Goal: Task Accomplishment & Management: Complete application form

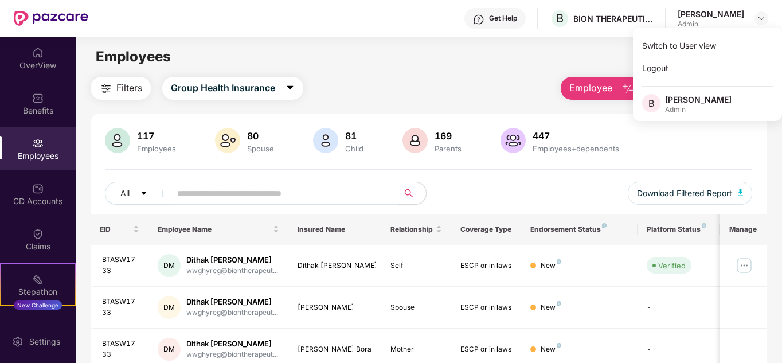
click at [622, 88] on img "button" at bounding box center [629, 89] width 14 height 14
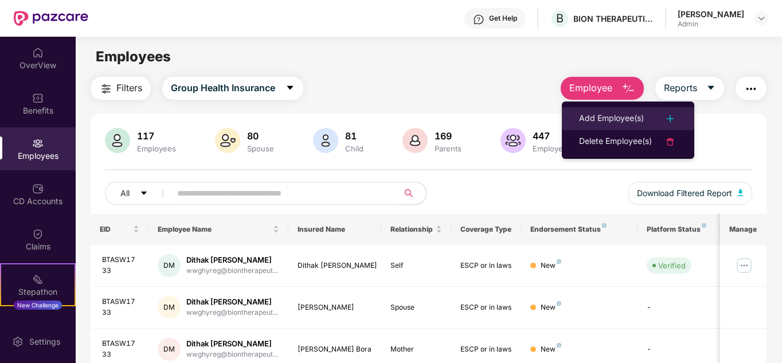
click at [676, 120] on img at bounding box center [671, 119] width 14 height 14
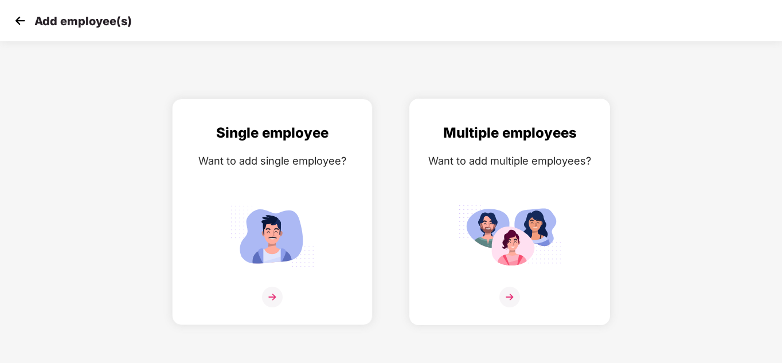
click at [513, 296] on img at bounding box center [510, 297] width 21 height 21
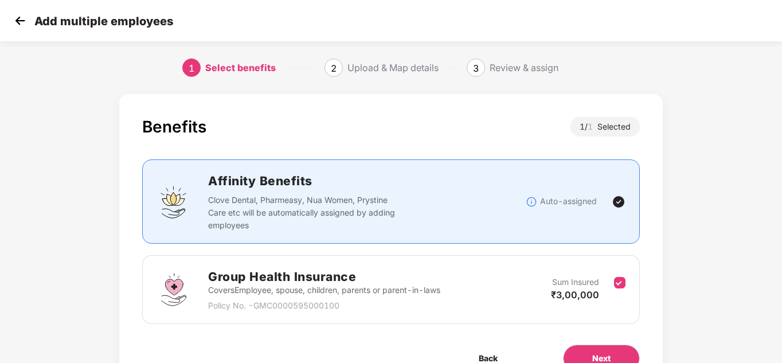
scroll to position [61, 0]
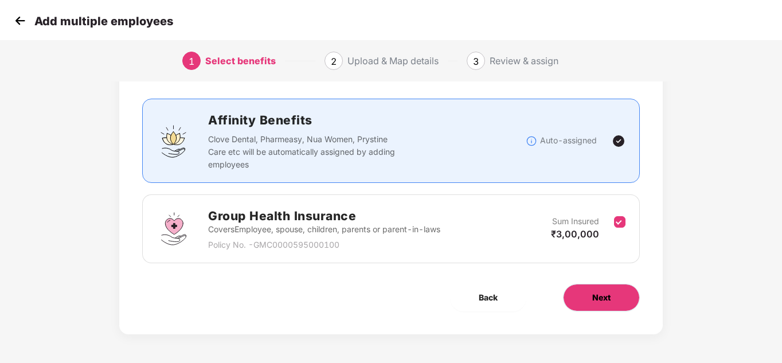
click at [600, 297] on span "Next" at bounding box center [601, 297] width 18 height 13
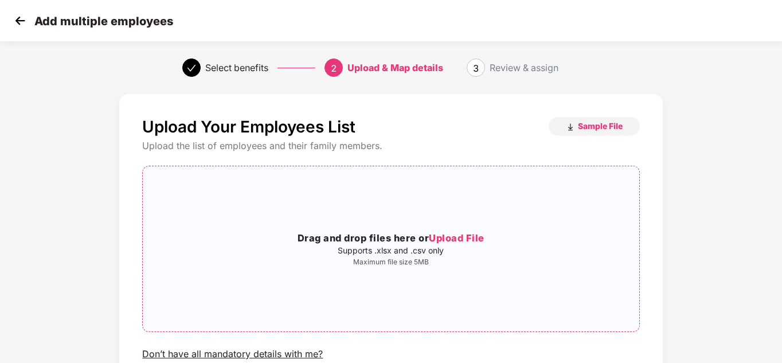
click at [457, 236] on span "Upload File" at bounding box center [457, 237] width 56 height 11
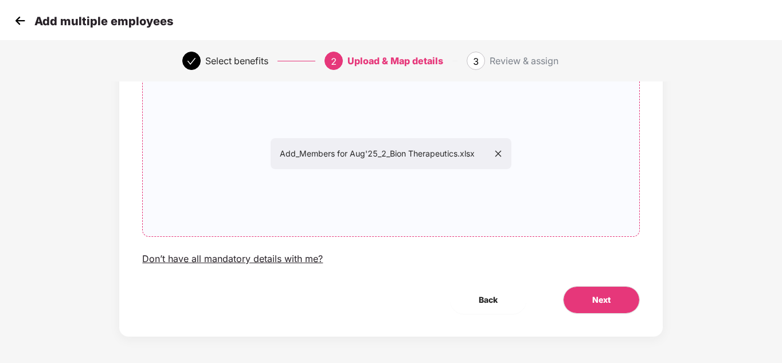
scroll to position [97, 0]
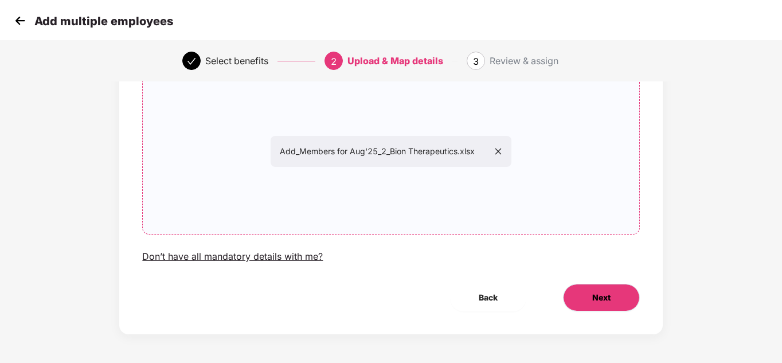
click at [595, 297] on span "Next" at bounding box center [601, 297] width 18 height 13
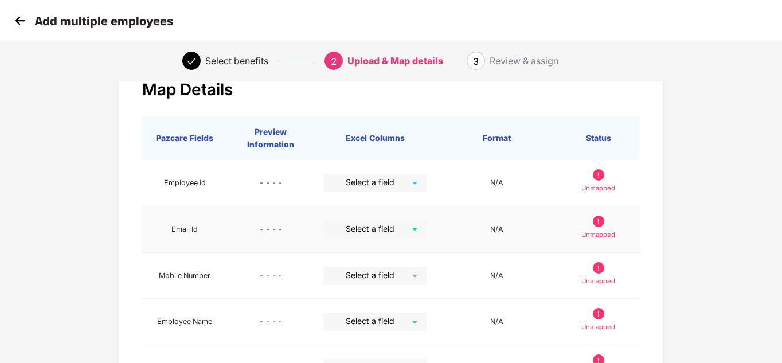
scroll to position [57, 0]
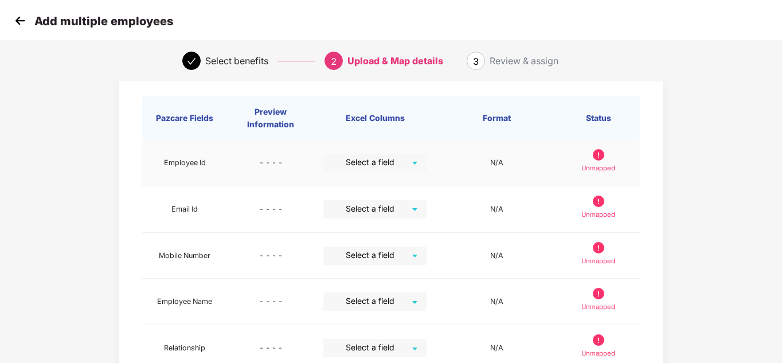
click at [393, 162] on input "search" at bounding box center [371, 162] width 83 height 17
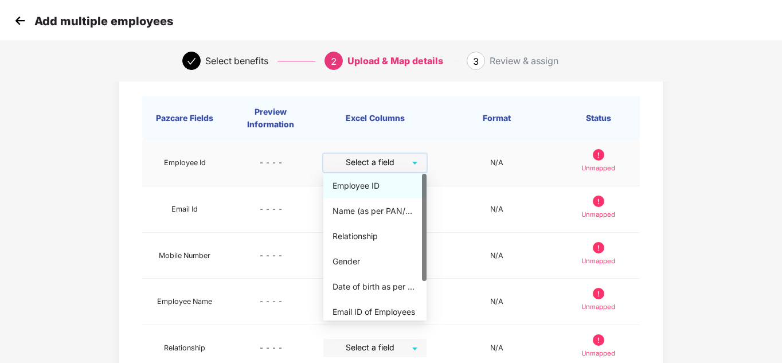
click at [375, 185] on div "Employee ID" at bounding box center [375, 186] width 85 height 13
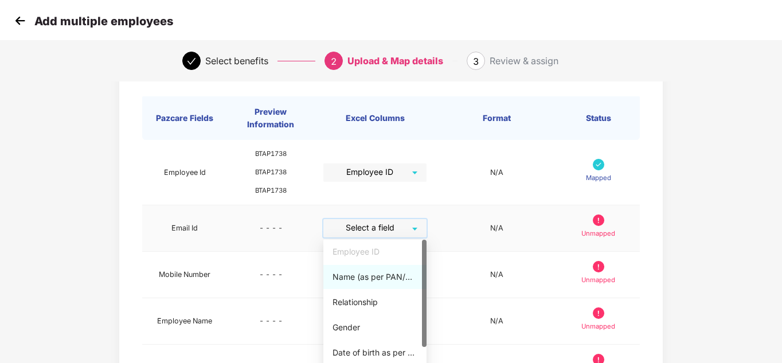
click at [404, 228] on input "search" at bounding box center [371, 227] width 83 height 17
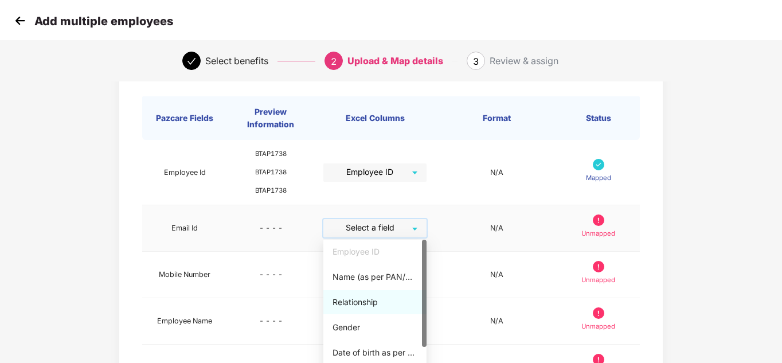
scroll to position [53, 0]
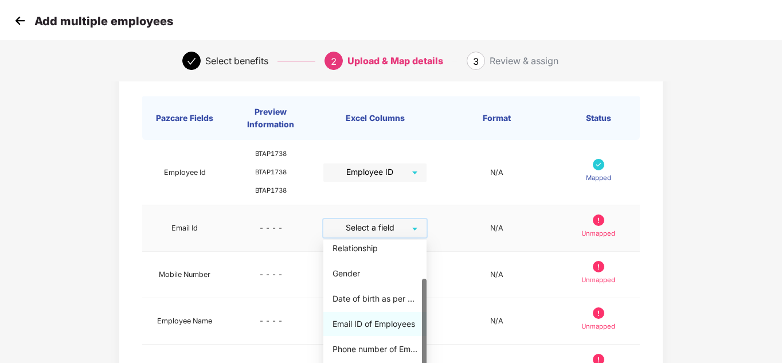
click at [365, 327] on div "Email ID of Employees" at bounding box center [375, 324] width 85 height 13
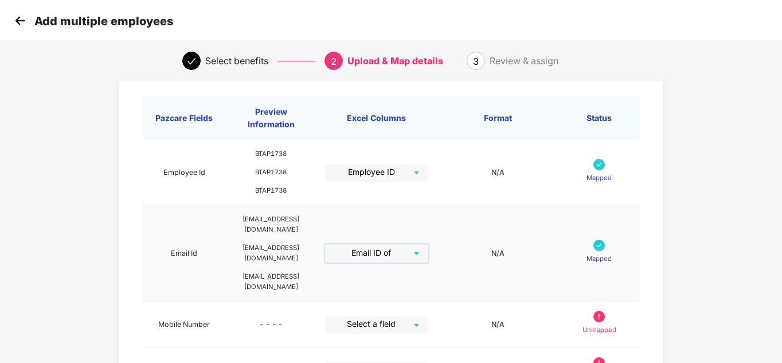
scroll to position [115, 0]
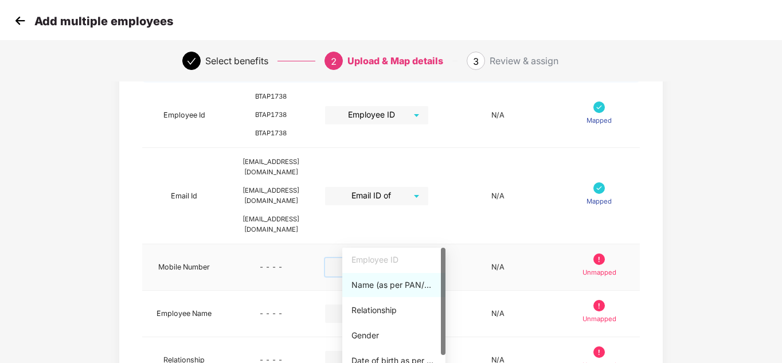
click at [414, 258] on input "search" at bounding box center [372, 266] width 83 height 17
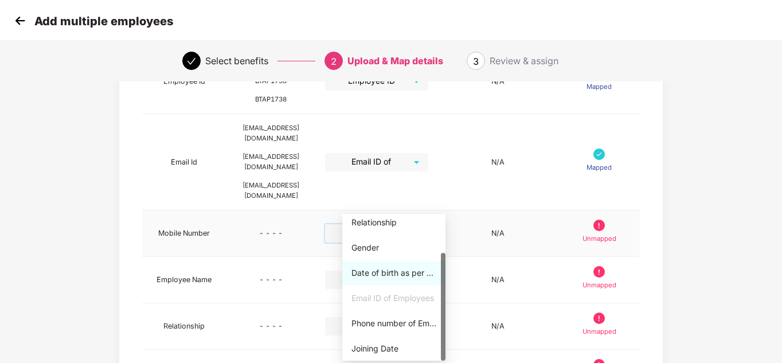
scroll to position [172, 0]
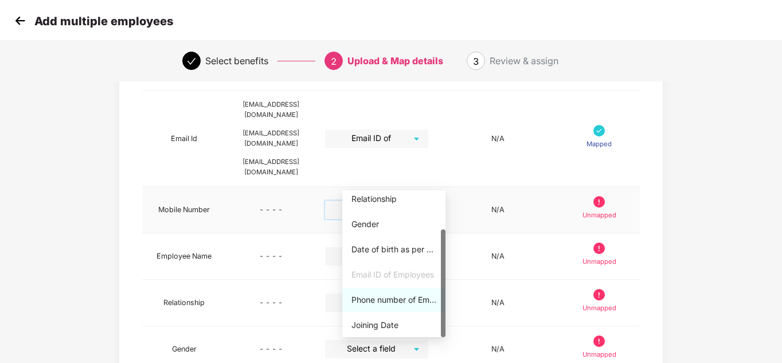
click at [379, 297] on div "Phone number of Employees" at bounding box center [394, 300] width 85 height 13
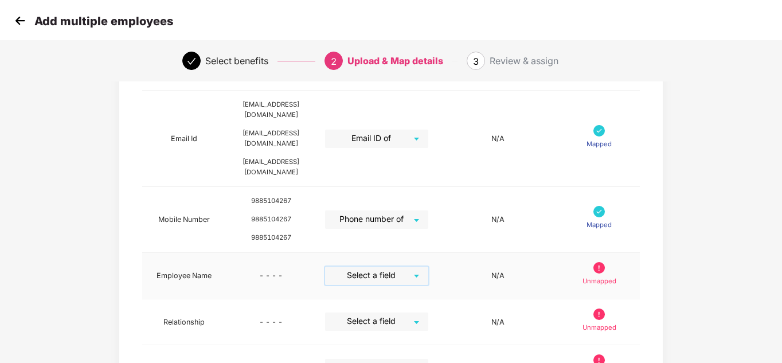
click at [414, 267] on input "search" at bounding box center [372, 275] width 83 height 17
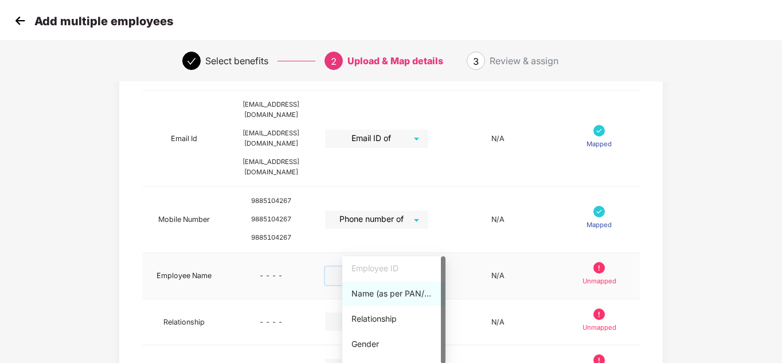
click at [401, 294] on div "Name (as per PAN/Aadhar Card)" at bounding box center [394, 293] width 85 height 13
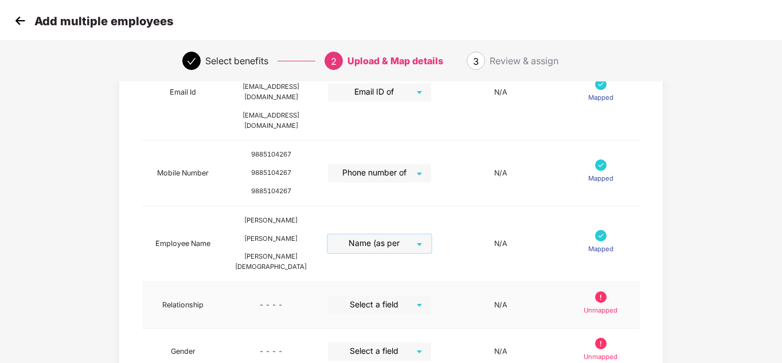
scroll to position [287, 0]
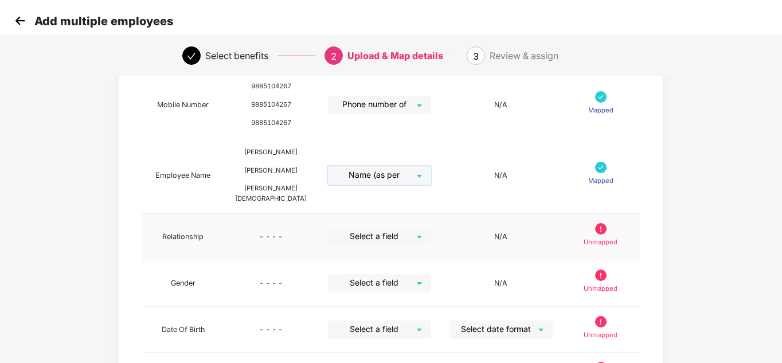
click at [407, 228] on input "search" at bounding box center [375, 236] width 83 height 17
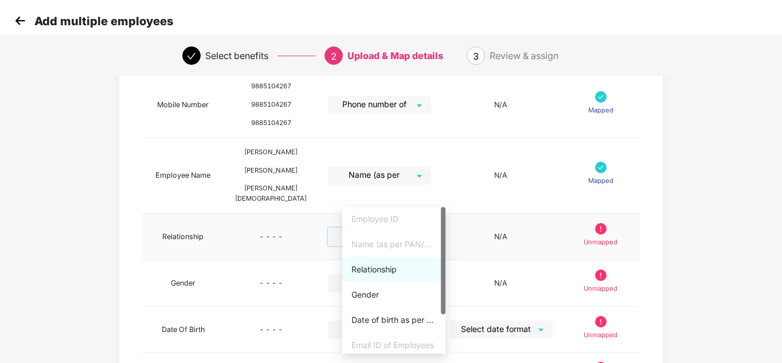
click at [381, 271] on div "Relationship" at bounding box center [394, 269] width 85 height 13
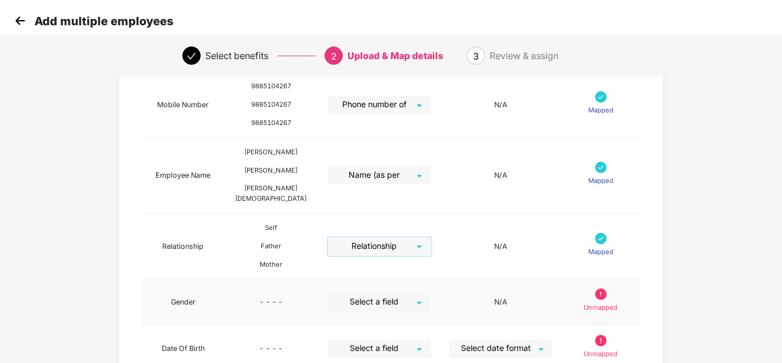
scroll to position [344, 0]
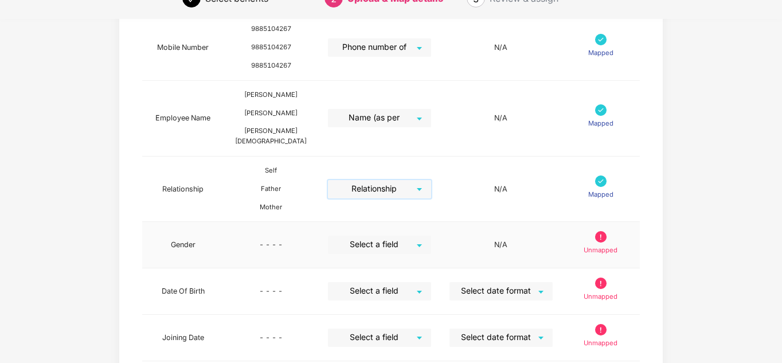
click at [404, 236] on input "search" at bounding box center [375, 244] width 83 height 17
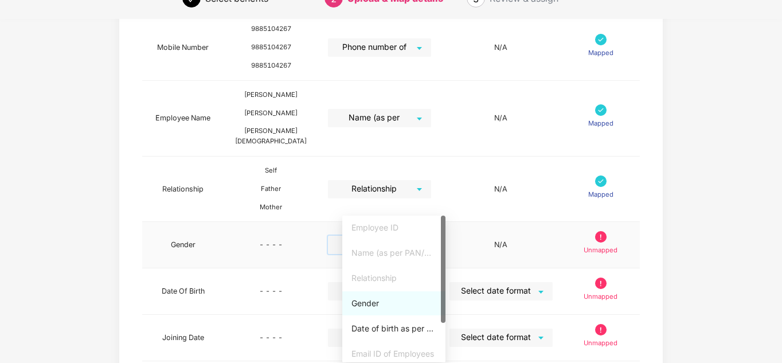
click at [365, 301] on div "Gender" at bounding box center [394, 303] width 85 height 13
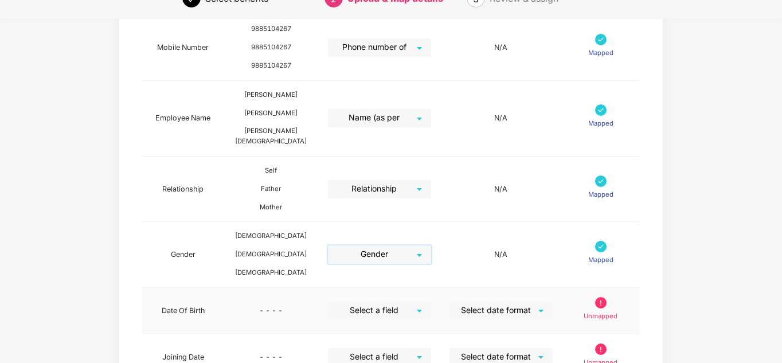
scroll to position [401, 0]
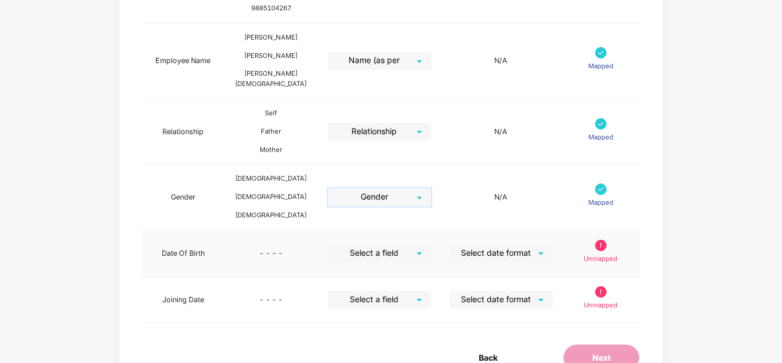
click at [398, 244] on input "search" at bounding box center [375, 252] width 83 height 17
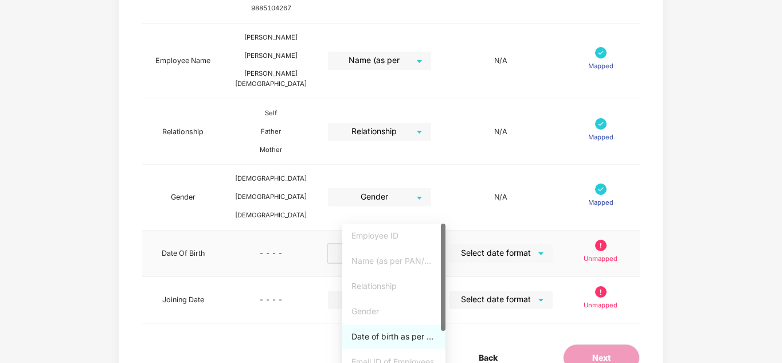
scroll to position [53, 0]
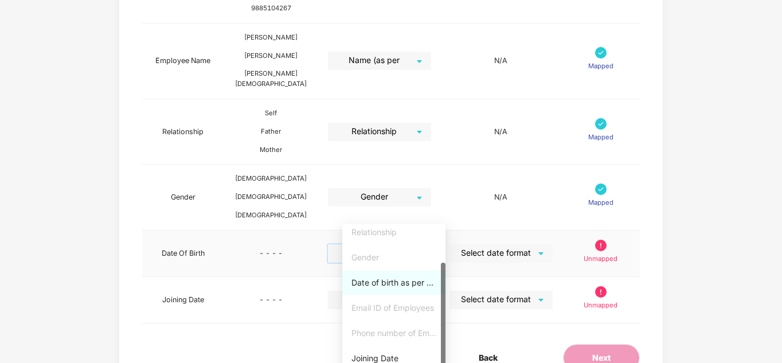
click at [384, 283] on div "Date of birth as per PAN/ Aadhaar Card" at bounding box center [394, 282] width 85 height 13
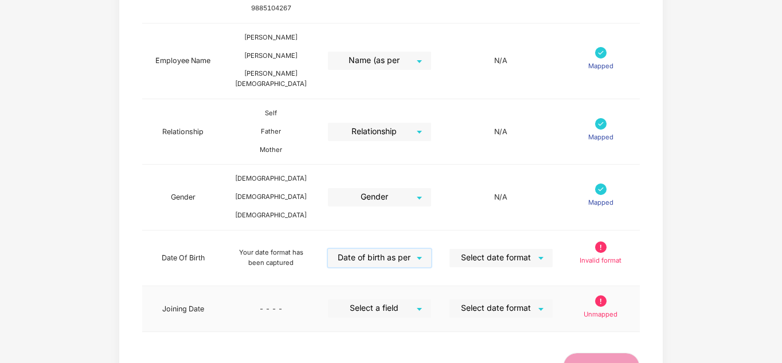
scroll to position [430, 0]
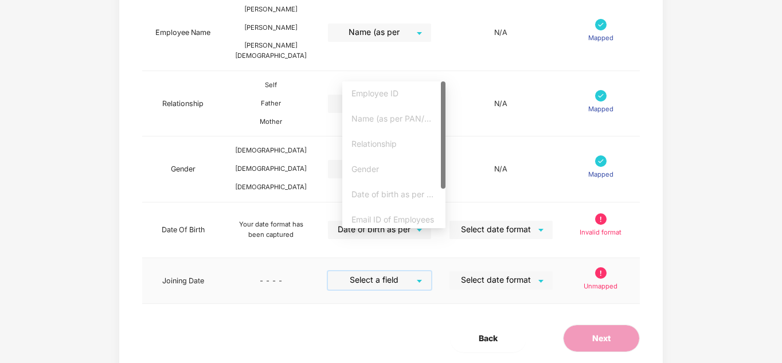
click at [396, 271] on input "search" at bounding box center [375, 279] width 83 height 17
click at [383, 217] on div "Joining Date" at bounding box center [394, 216] width 85 height 13
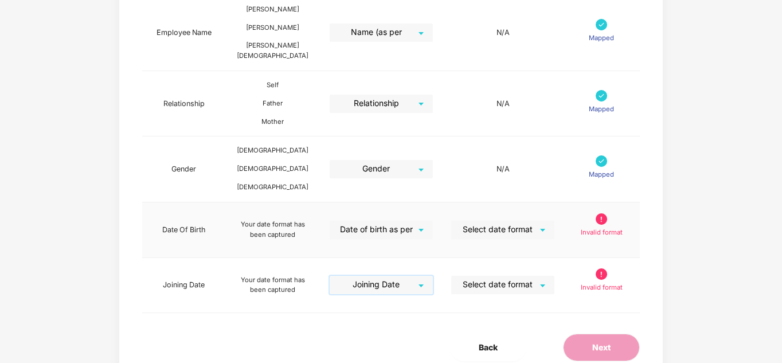
click at [503, 221] on input "search" at bounding box center [499, 229] width 83 height 17
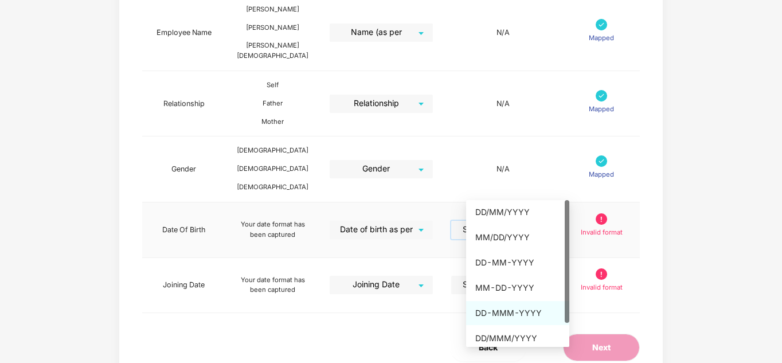
click at [509, 309] on div "DD-MMM-YYYY" at bounding box center [517, 313] width 85 height 13
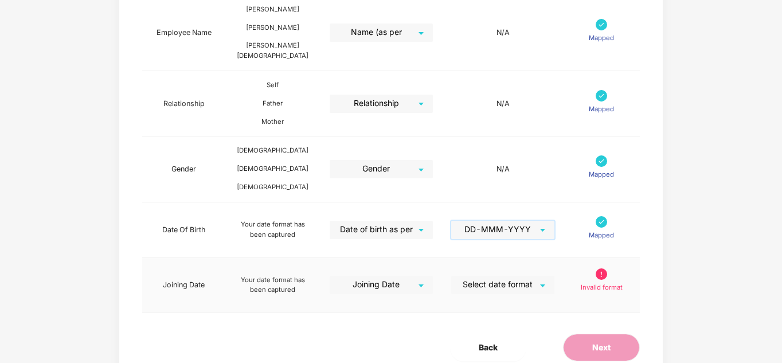
click at [531, 276] on input "search" at bounding box center [499, 284] width 83 height 17
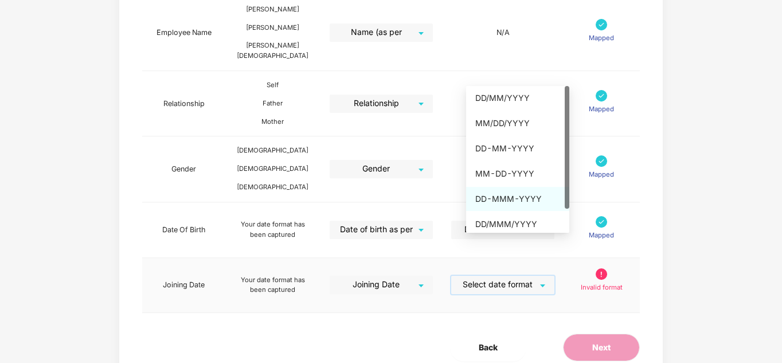
click at [532, 197] on div "DD-MMM-YYYY" at bounding box center [517, 199] width 85 height 13
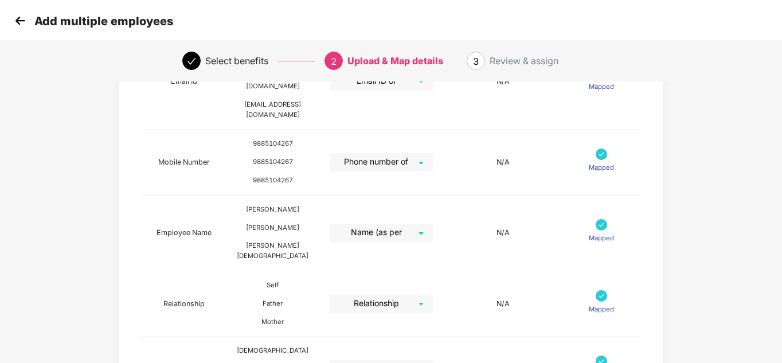
scroll to position [439, 0]
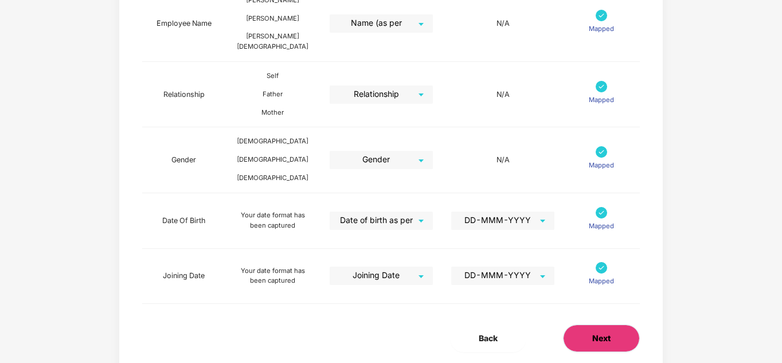
click at [589, 325] on button "Next" at bounding box center [601, 339] width 77 height 28
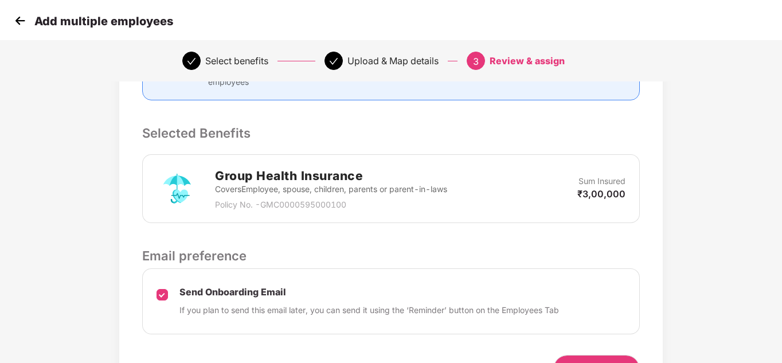
scroll to position [289, 0]
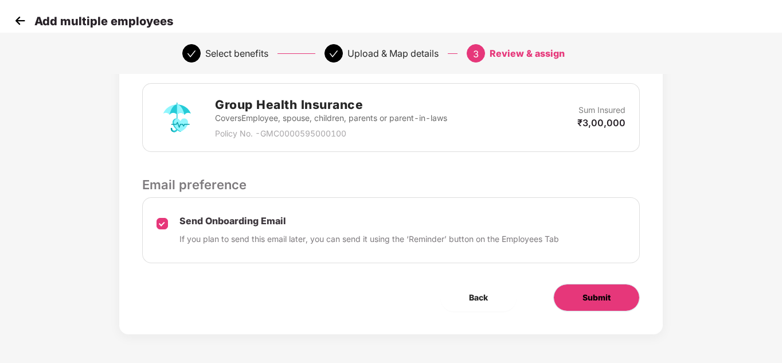
click at [594, 298] on span "Submit" at bounding box center [597, 297] width 28 height 13
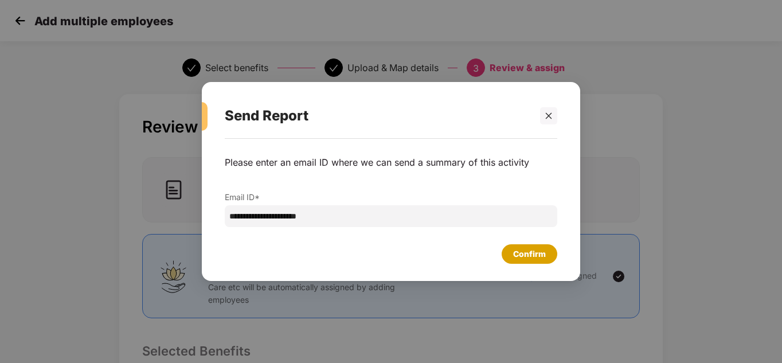
click at [536, 256] on div "Confirm" at bounding box center [529, 254] width 33 height 13
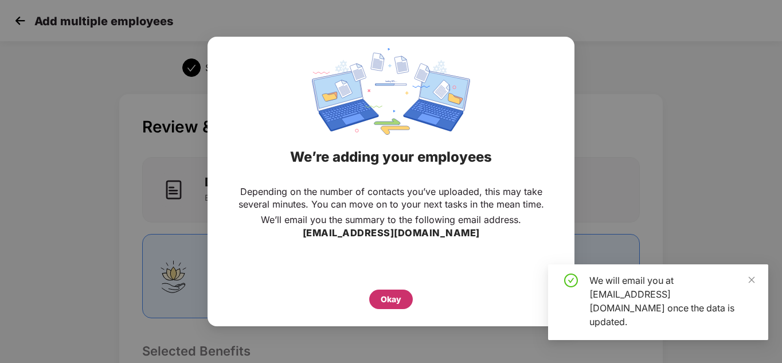
click at [400, 297] on div "Okay" at bounding box center [391, 299] width 21 height 13
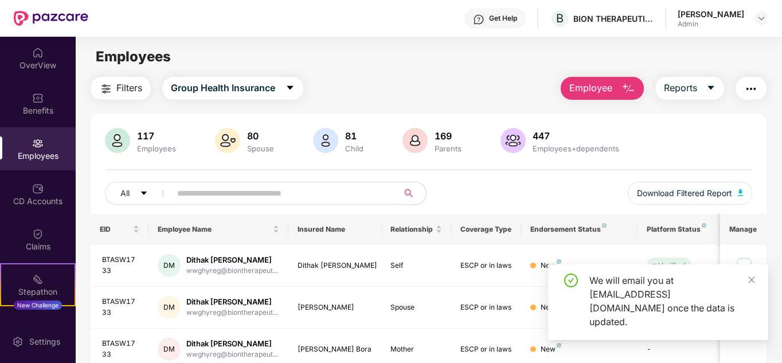
click at [633, 88] on img "button" at bounding box center [629, 89] width 14 height 14
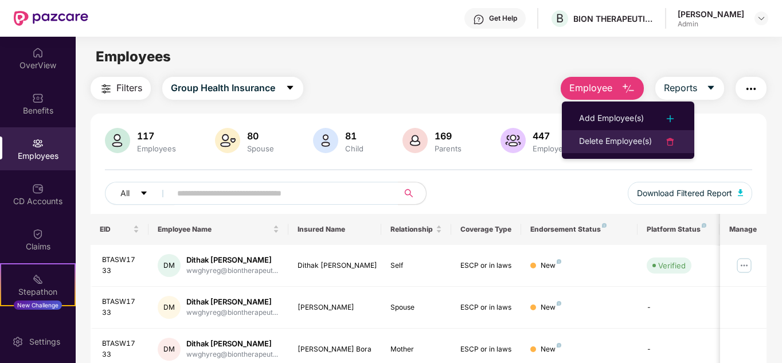
click at [672, 140] on img at bounding box center [671, 142] width 14 height 14
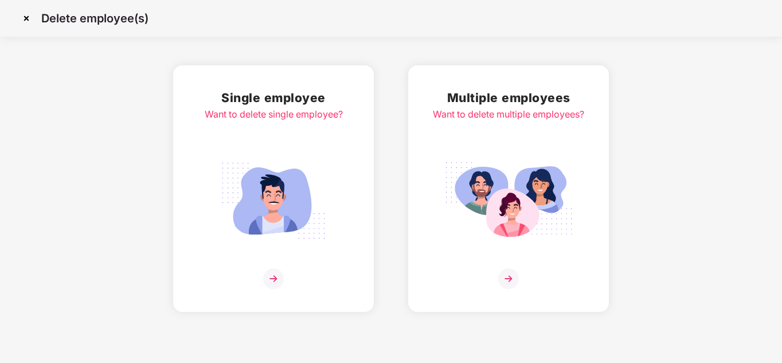
click at [508, 278] on img at bounding box center [508, 278] width 21 height 21
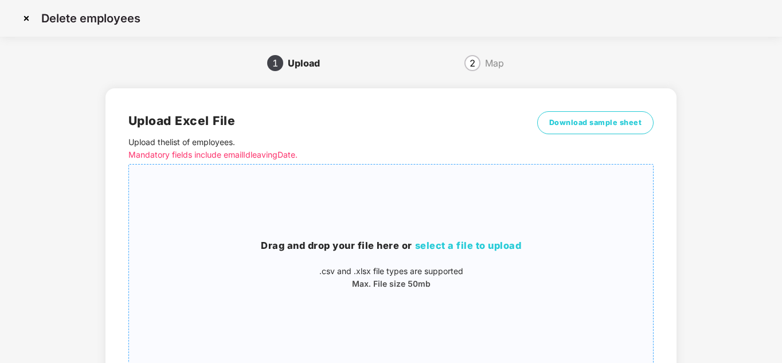
click at [477, 245] on span "select a file to upload" at bounding box center [468, 245] width 107 height 11
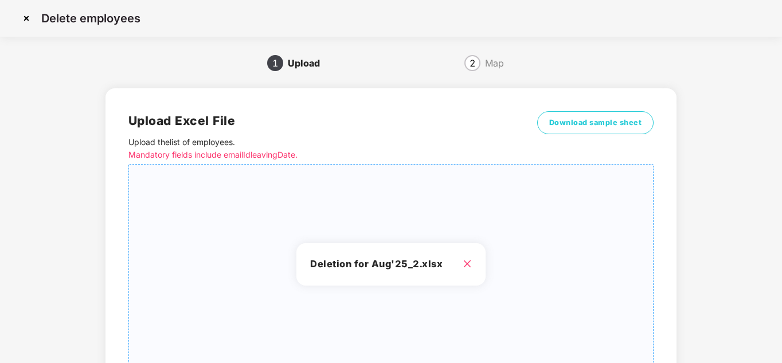
scroll to position [96, 0]
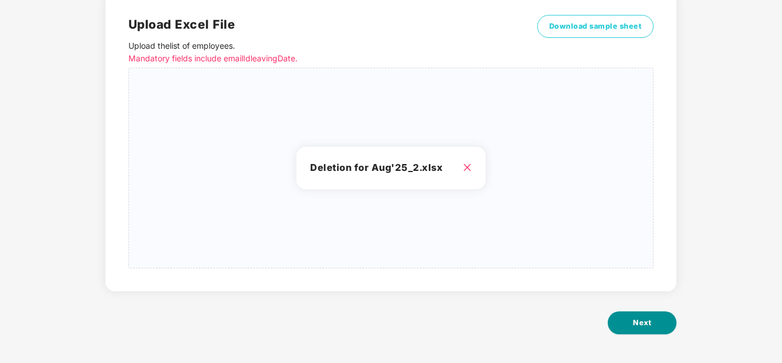
click at [644, 321] on span "Next" at bounding box center [642, 322] width 18 height 11
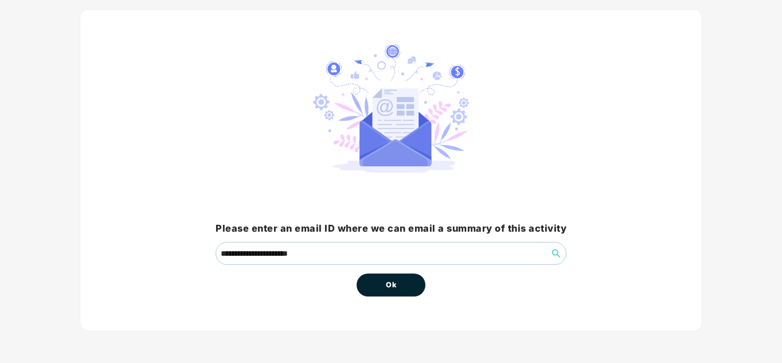
scroll to position [0, 0]
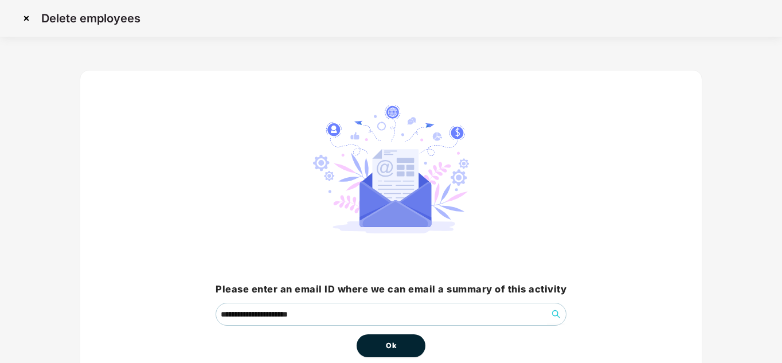
click at [395, 350] on span "Ok" at bounding box center [391, 345] width 10 height 11
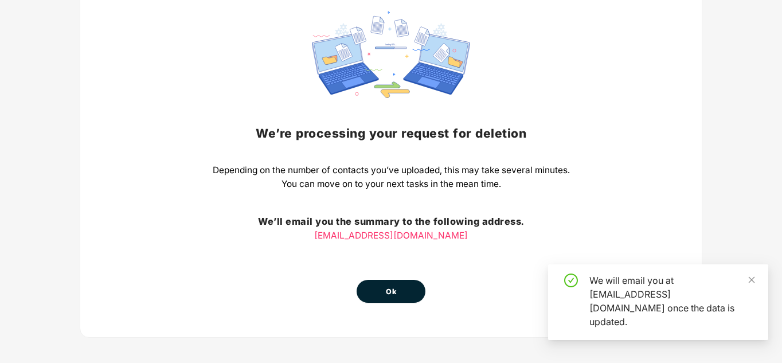
scroll to position [100, 0]
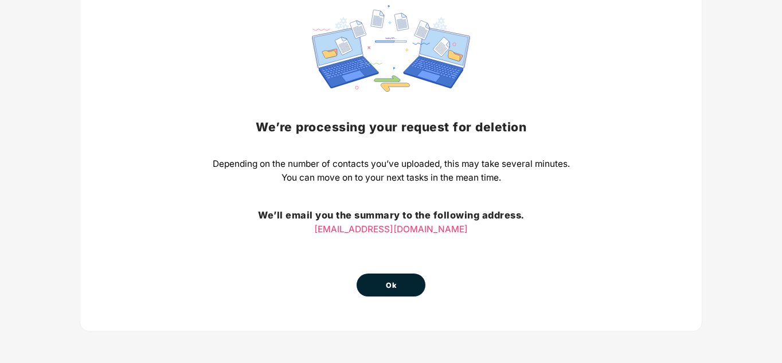
click at [391, 287] on span "Ok" at bounding box center [391, 285] width 10 height 11
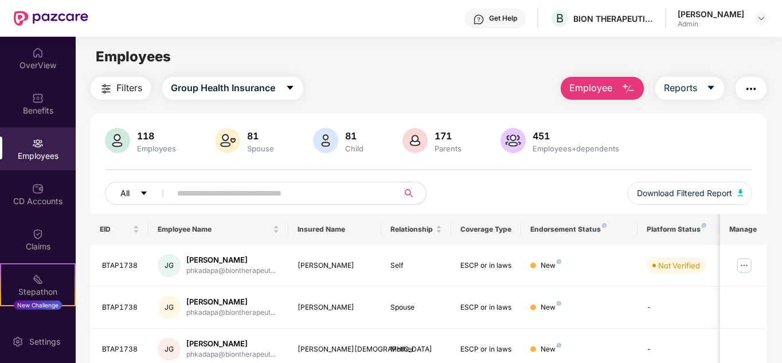
click at [140, 195] on icon "caret-down" at bounding box center [144, 193] width 8 height 8
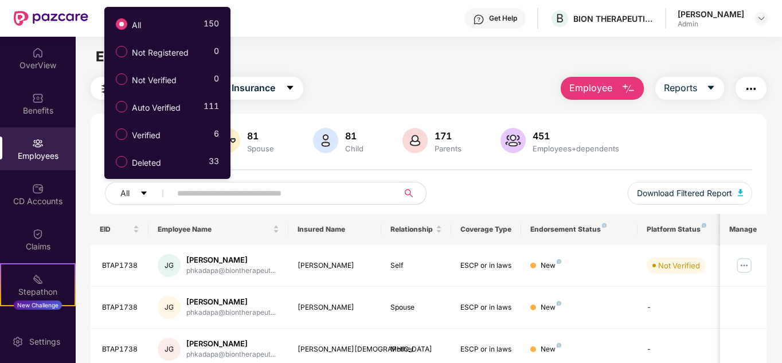
click at [422, 61] on div "Employees" at bounding box center [429, 57] width 706 height 22
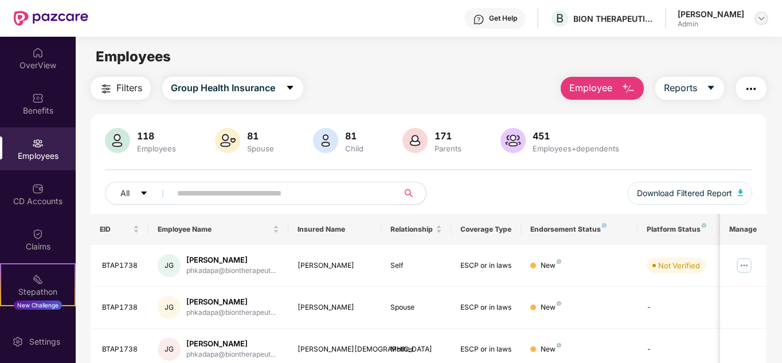
click at [757, 17] on img at bounding box center [761, 18] width 9 height 9
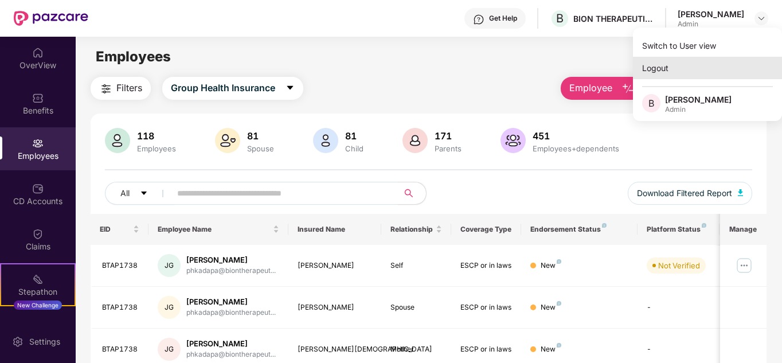
click at [648, 72] on div "Logout" at bounding box center [707, 68] width 149 height 22
